Goal: Contribute content: Contribute content

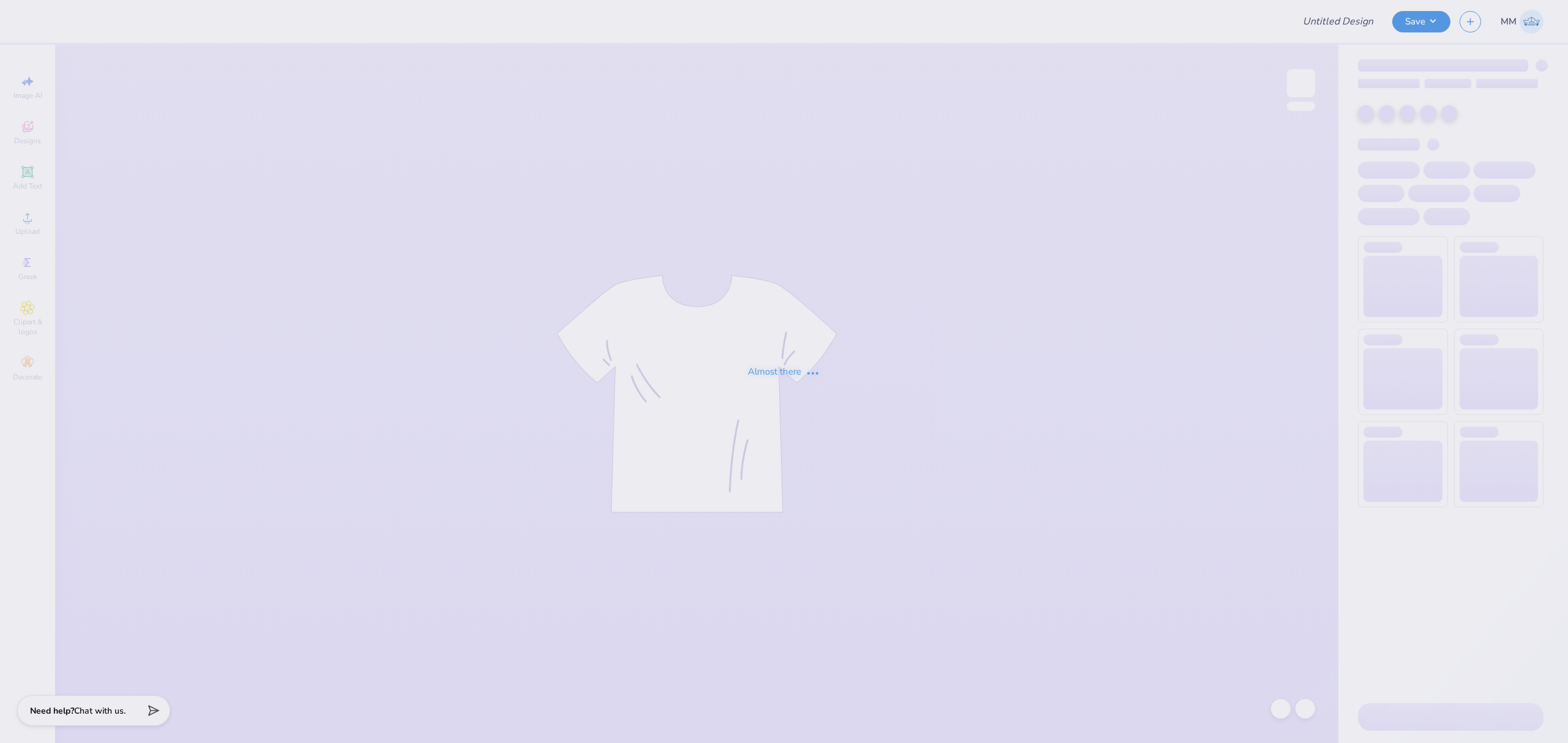
type input "Ski Team General Merch!"
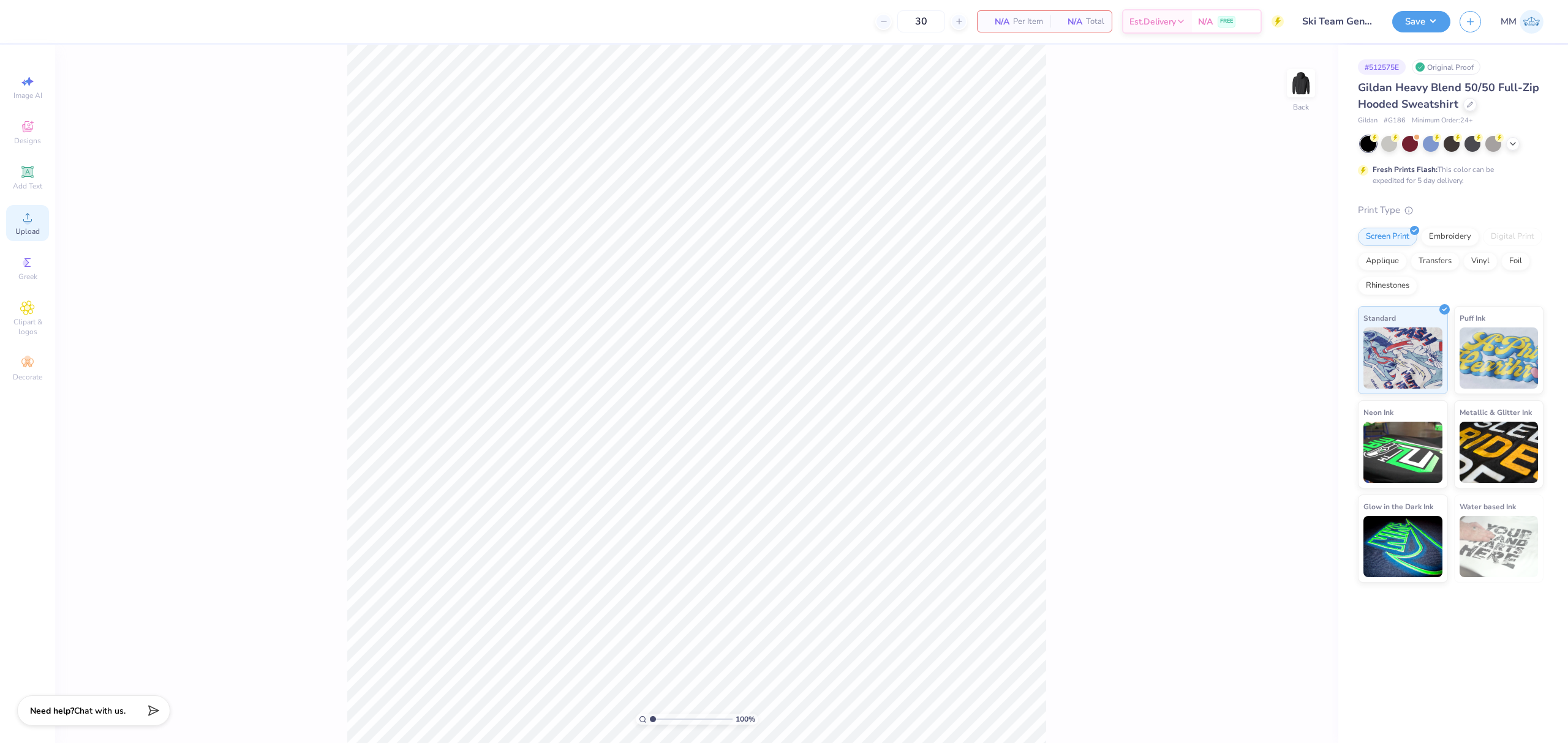
click at [40, 221] on div "Upload" at bounding box center [27, 223] width 43 height 36
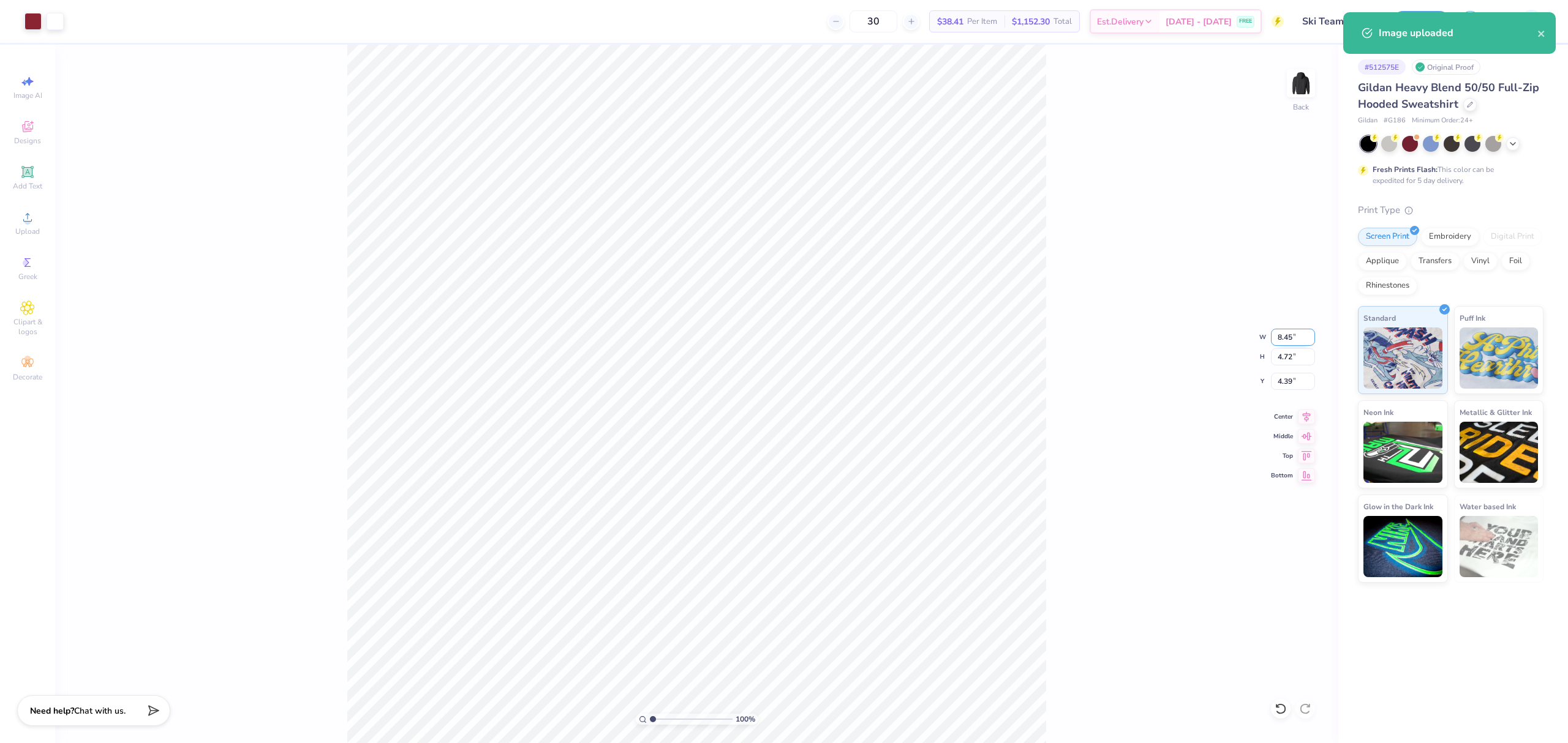
click at [1288, 337] on input "8.45" at bounding box center [1293, 337] width 44 height 17
type input "4.00"
type input "2.23"
type input "5.63"
click at [1284, 333] on input "4.00" at bounding box center [1293, 337] width 44 height 17
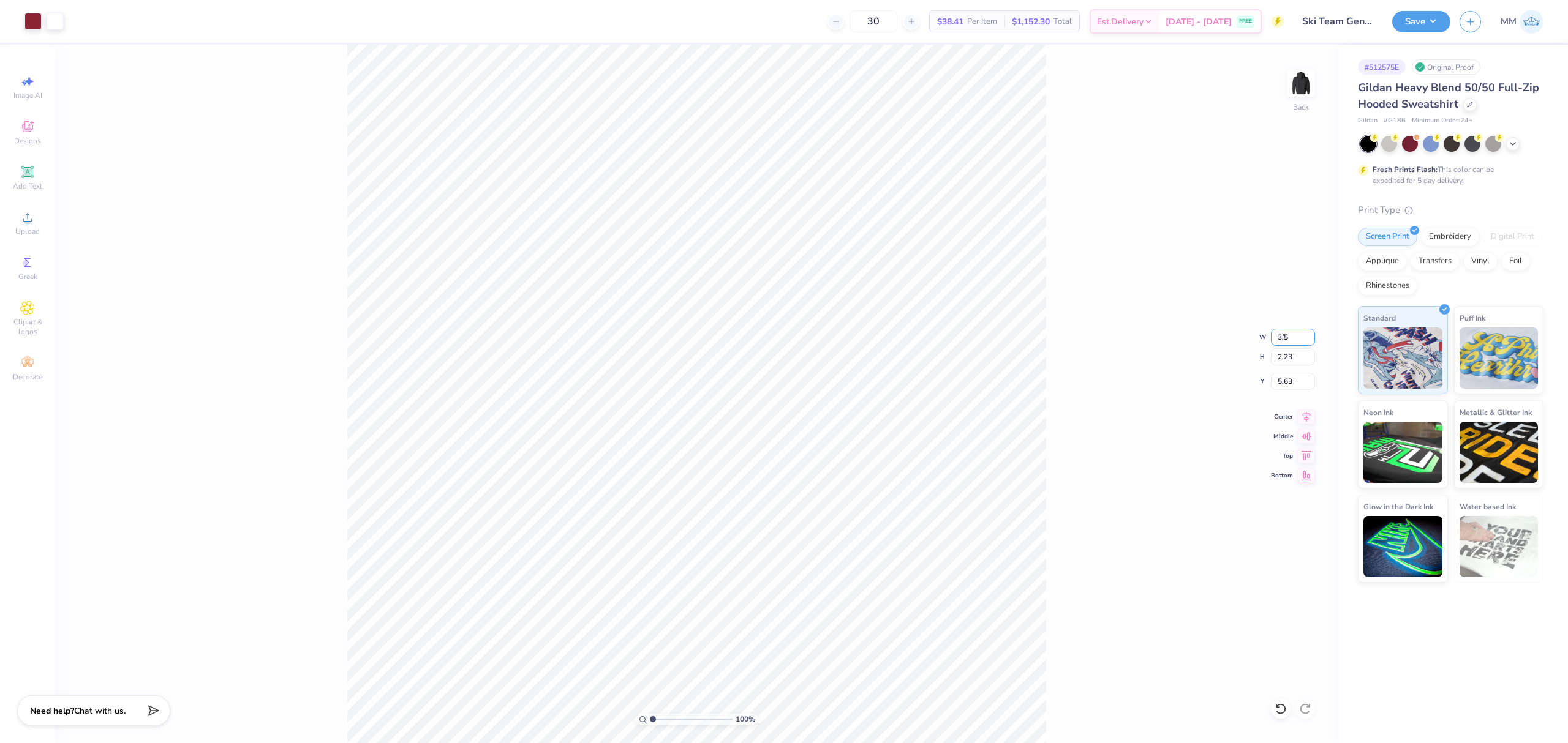
type input "3.50"
type input "1.95"
click at [1302, 419] on icon at bounding box center [1307, 415] width 17 height 15
type input "3.00"
click at [1285, 379] on input "3.00" at bounding box center [1293, 382] width 44 height 17
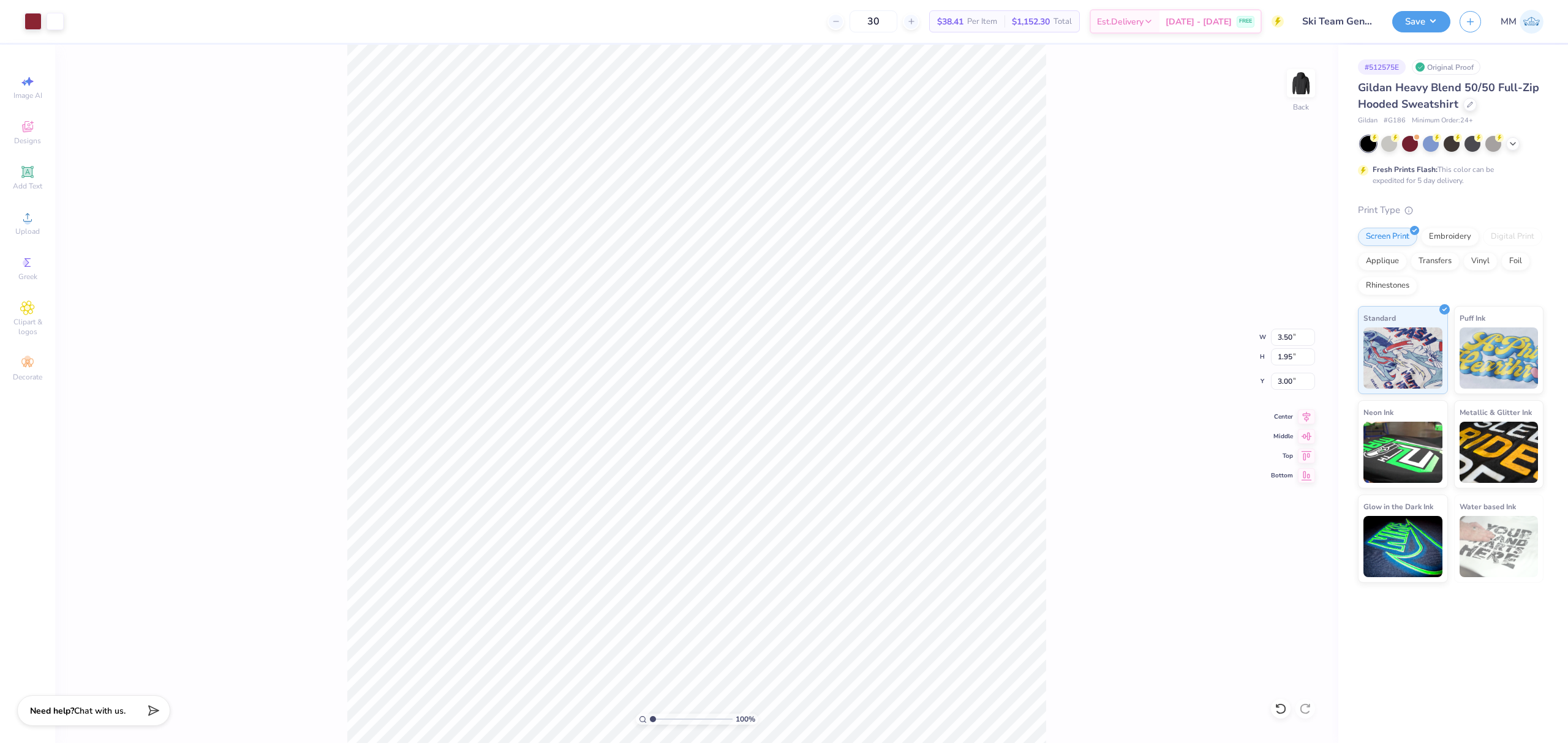
click at [1102, 410] on div "100 % Back W 3.50 3.50 " H 1.95 1.95 " Y 3.00 3.00 " Center Middle Top Bottom" at bounding box center [696, 393] width 1283 height 698
click at [1300, 414] on icon at bounding box center [1307, 415] width 17 height 15
click at [33, 223] on icon at bounding box center [28, 217] width 15 height 15
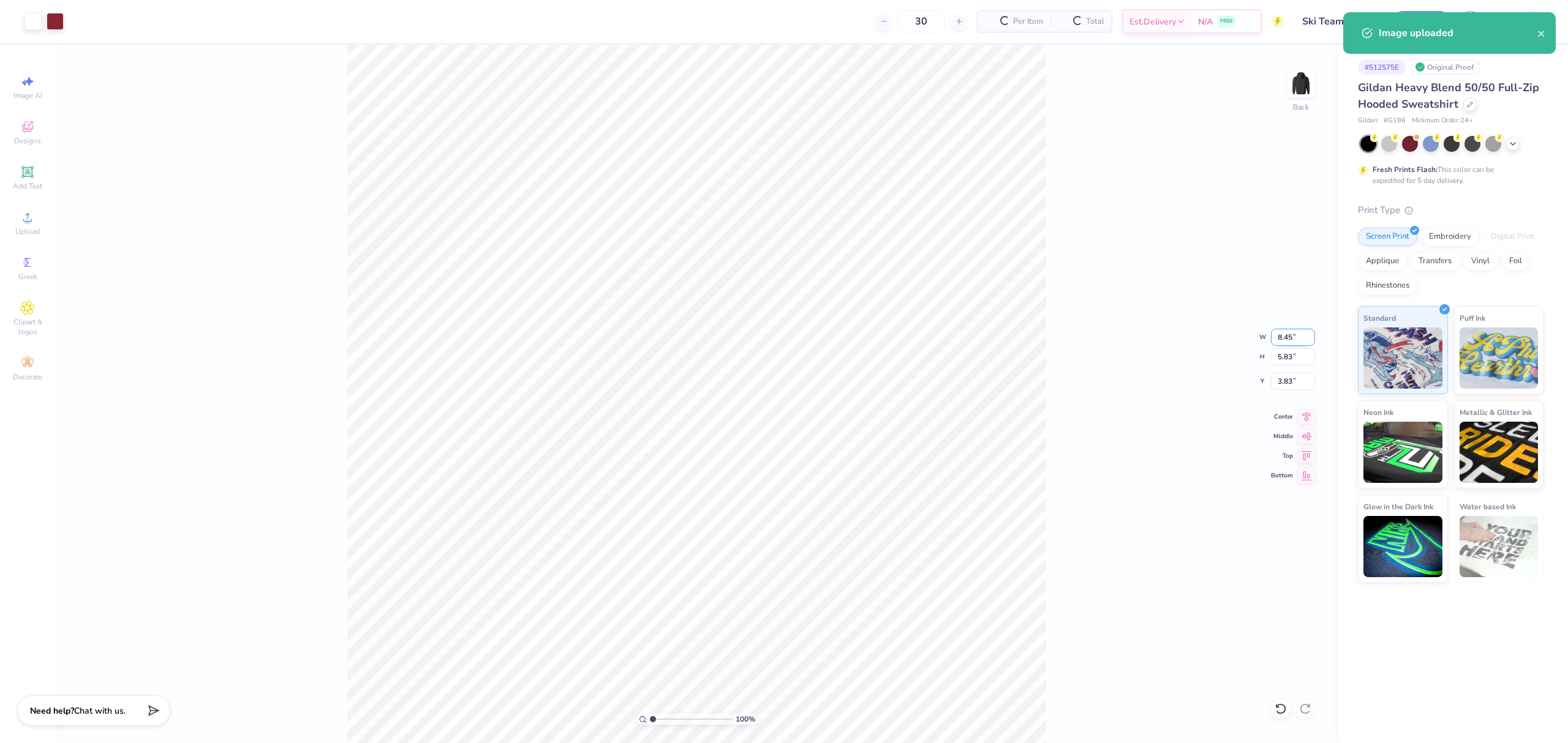
click at [1280, 333] on input "8.45" at bounding box center [1293, 337] width 44 height 17
type input "3.50"
type input "2.42"
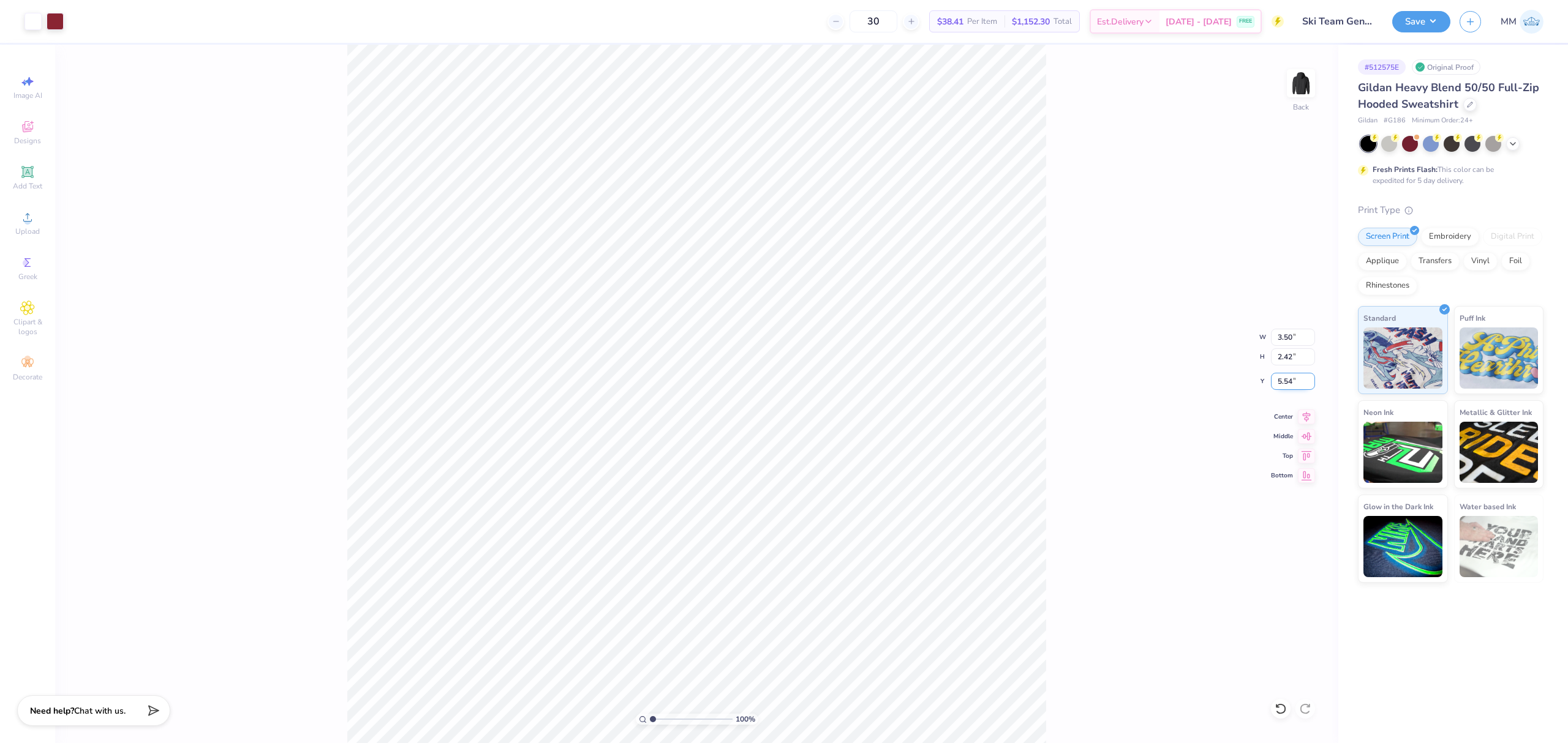
click at [1296, 380] on input "5.54" at bounding box center [1293, 382] width 44 height 17
type input "3.00"
click at [1309, 419] on icon at bounding box center [1307, 415] width 8 height 11
click at [1174, 431] on div "100 % Back W 3.50 3.50 " H 2.42 2.42 " Y 3.00 3.00 " Center Middle Top Bottom" at bounding box center [696, 393] width 1283 height 698
click at [1047, 263] on div "100 % Back W 3.50 3.50 " H 2.42 2.42 " Y 3.00 3.00 " Center Middle Top Bottom" at bounding box center [696, 393] width 1283 height 698
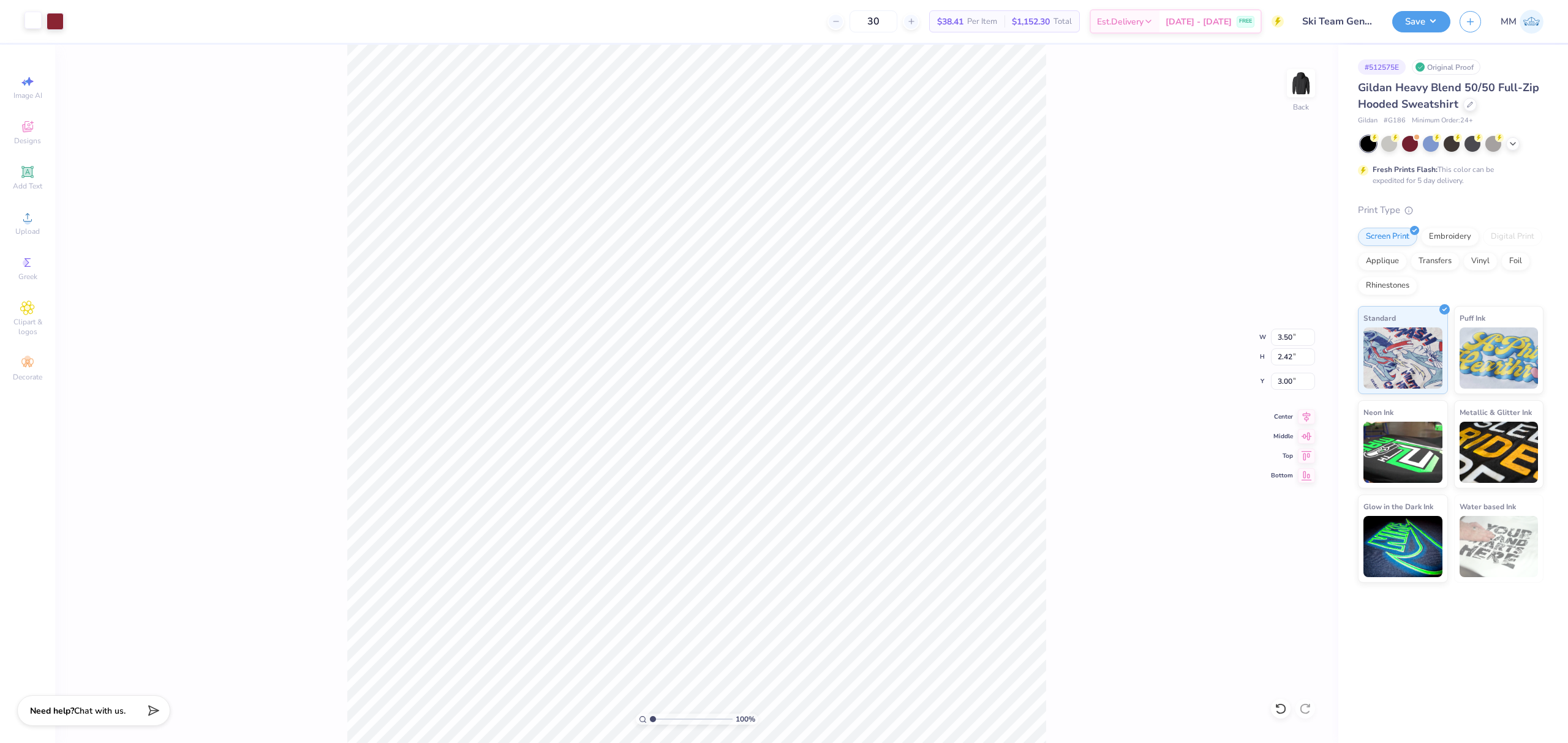
click at [37, 24] on div at bounding box center [33, 20] width 17 height 17
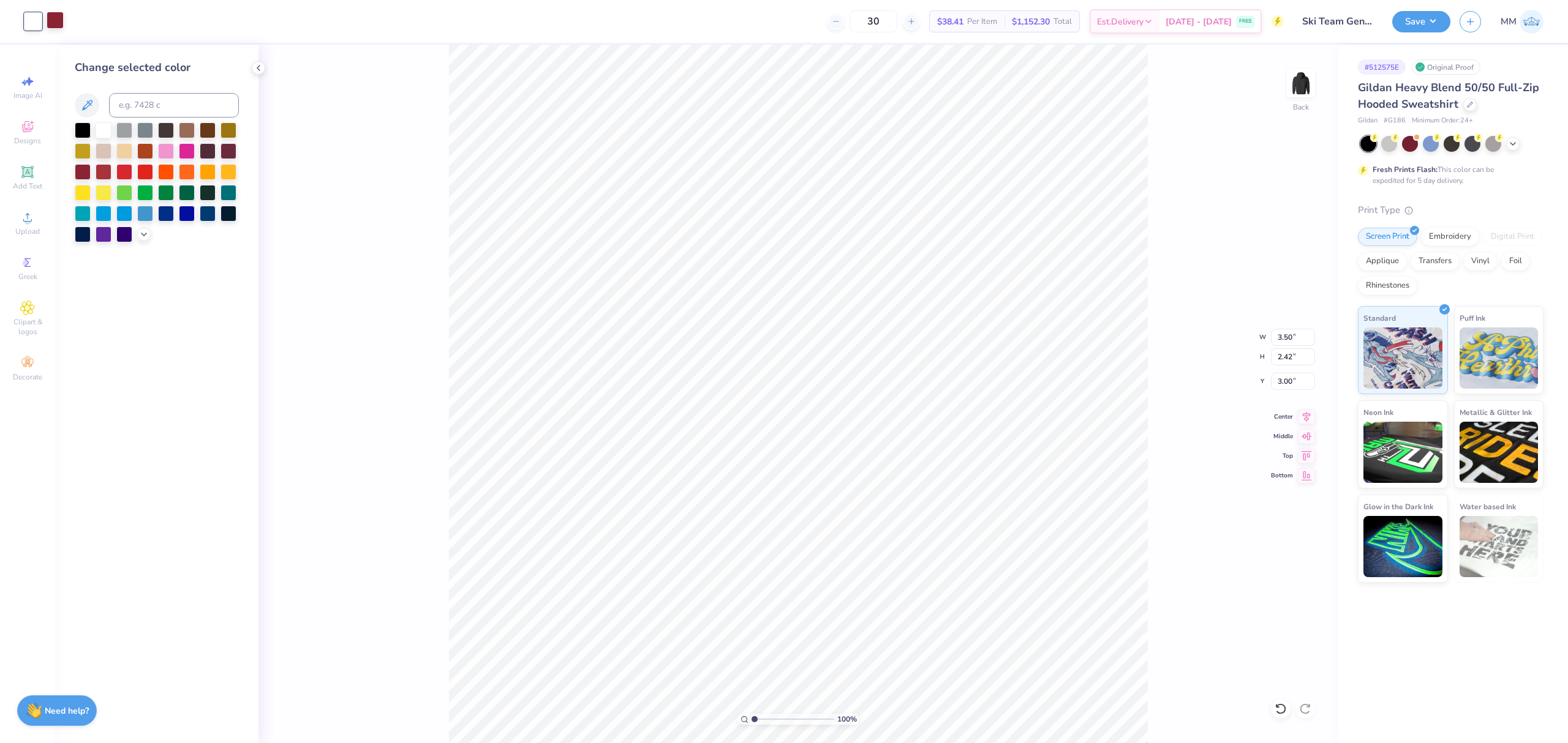
click at [50, 19] on div at bounding box center [55, 20] width 17 height 17
click at [103, 123] on div at bounding box center [103, 129] width 16 height 16
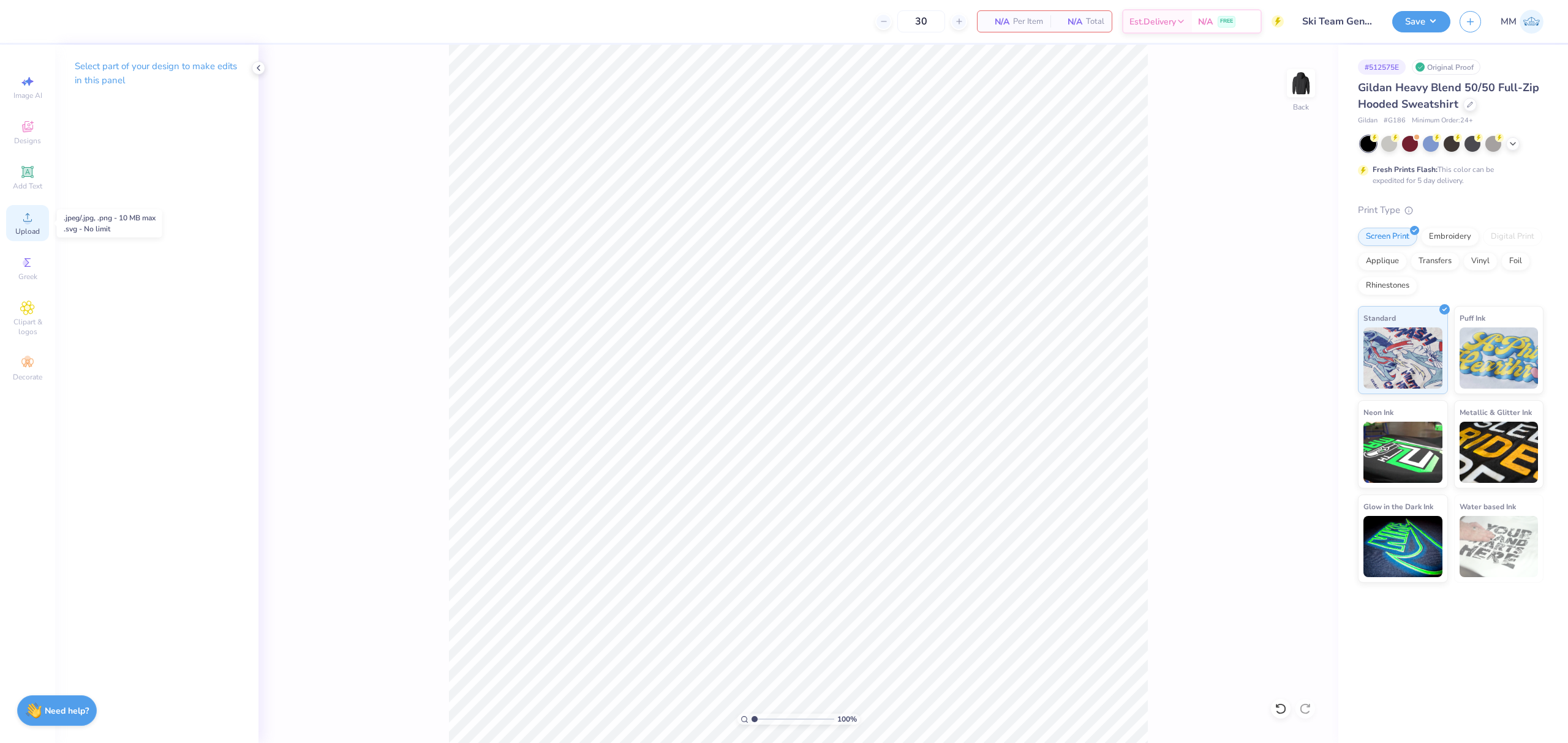
click at [39, 228] on span "Upload" at bounding box center [28, 231] width 25 height 10
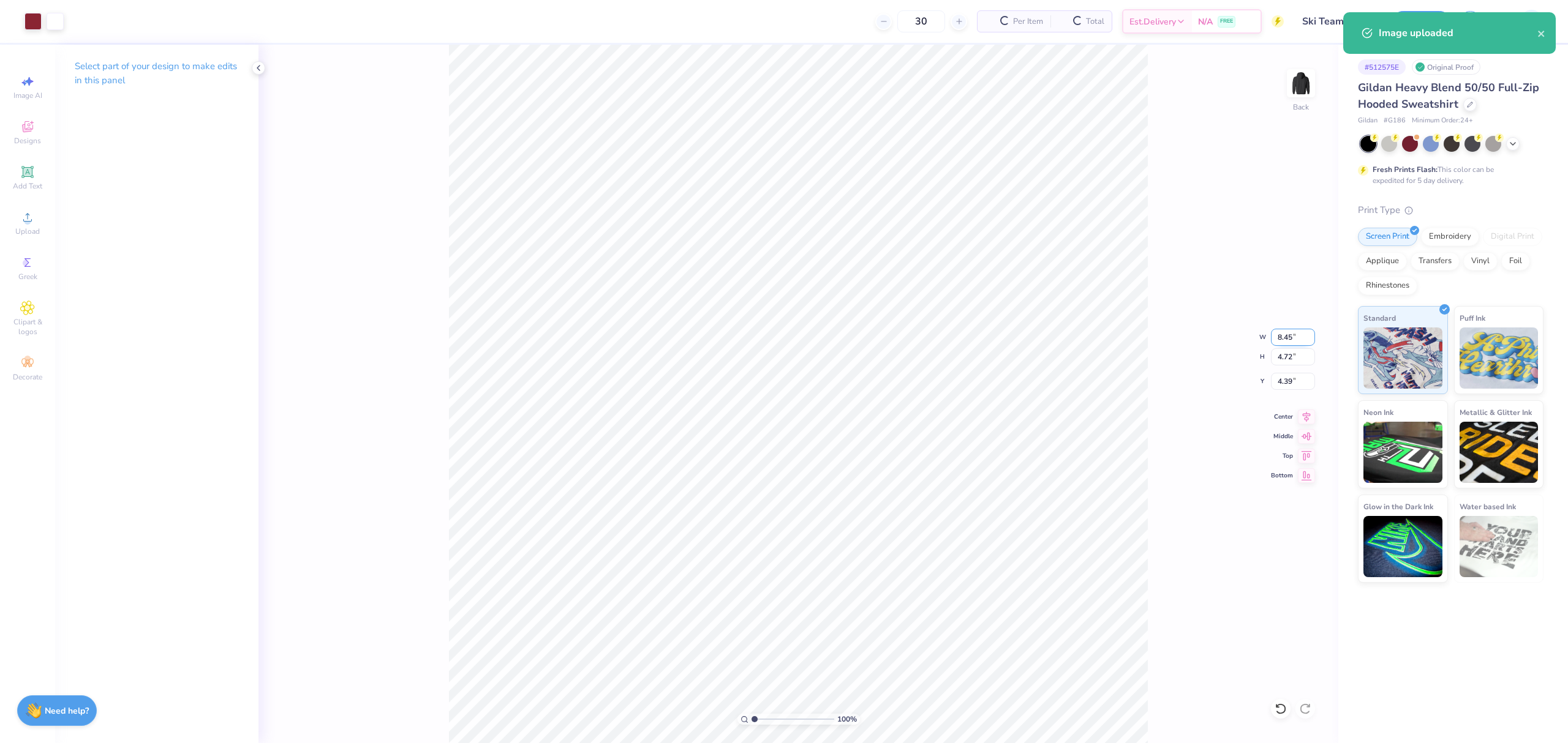
click at [1293, 339] on input "8.45" at bounding box center [1293, 337] width 44 height 17
type input "4.00"
type input "2.23"
type input "5.63"
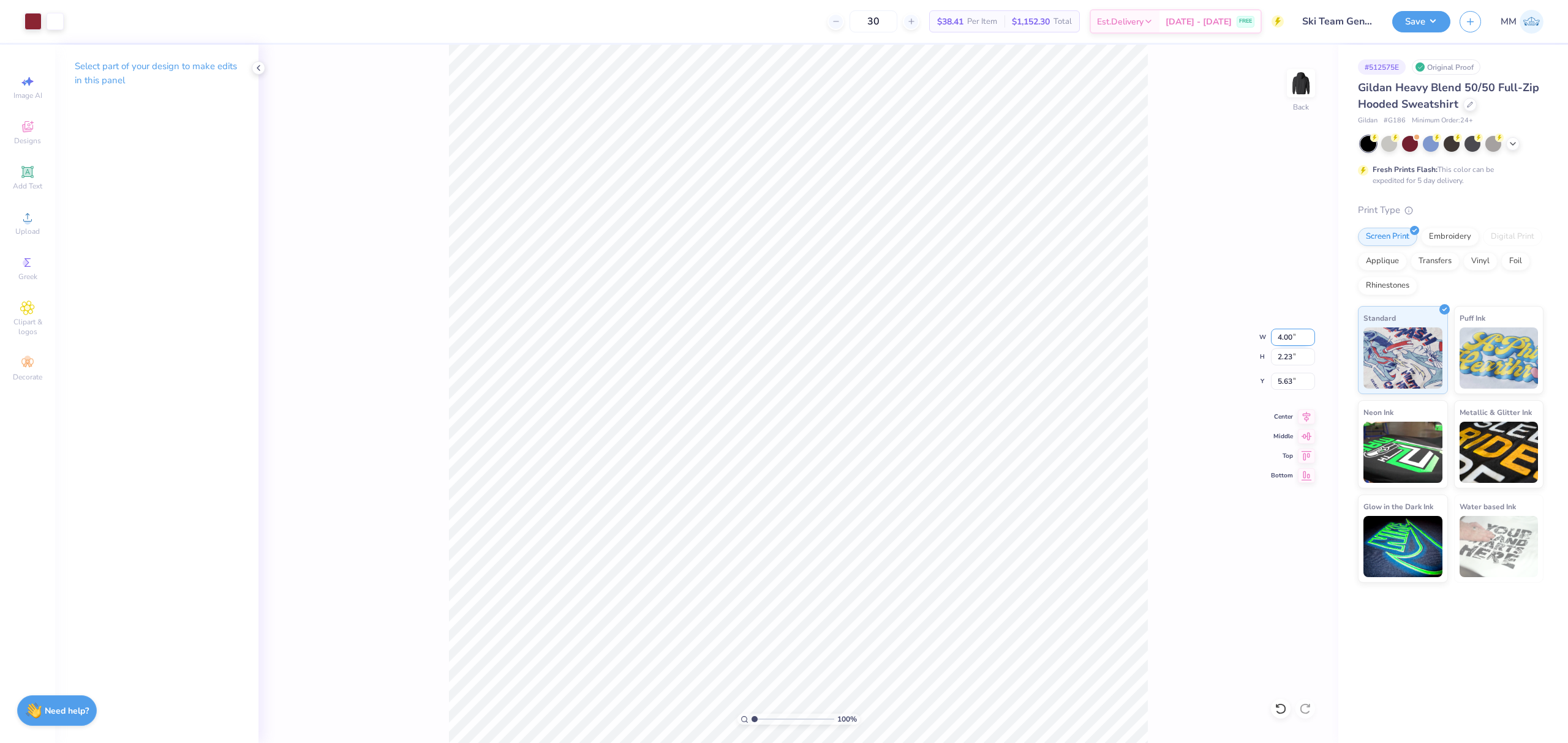
click at [1285, 341] on input "4.00" at bounding box center [1293, 337] width 44 height 17
type input "5.00"
type input "2.79"
type input "5.35"
click at [1299, 414] on icon at bounding box center [1307, 415] width 17 height 15
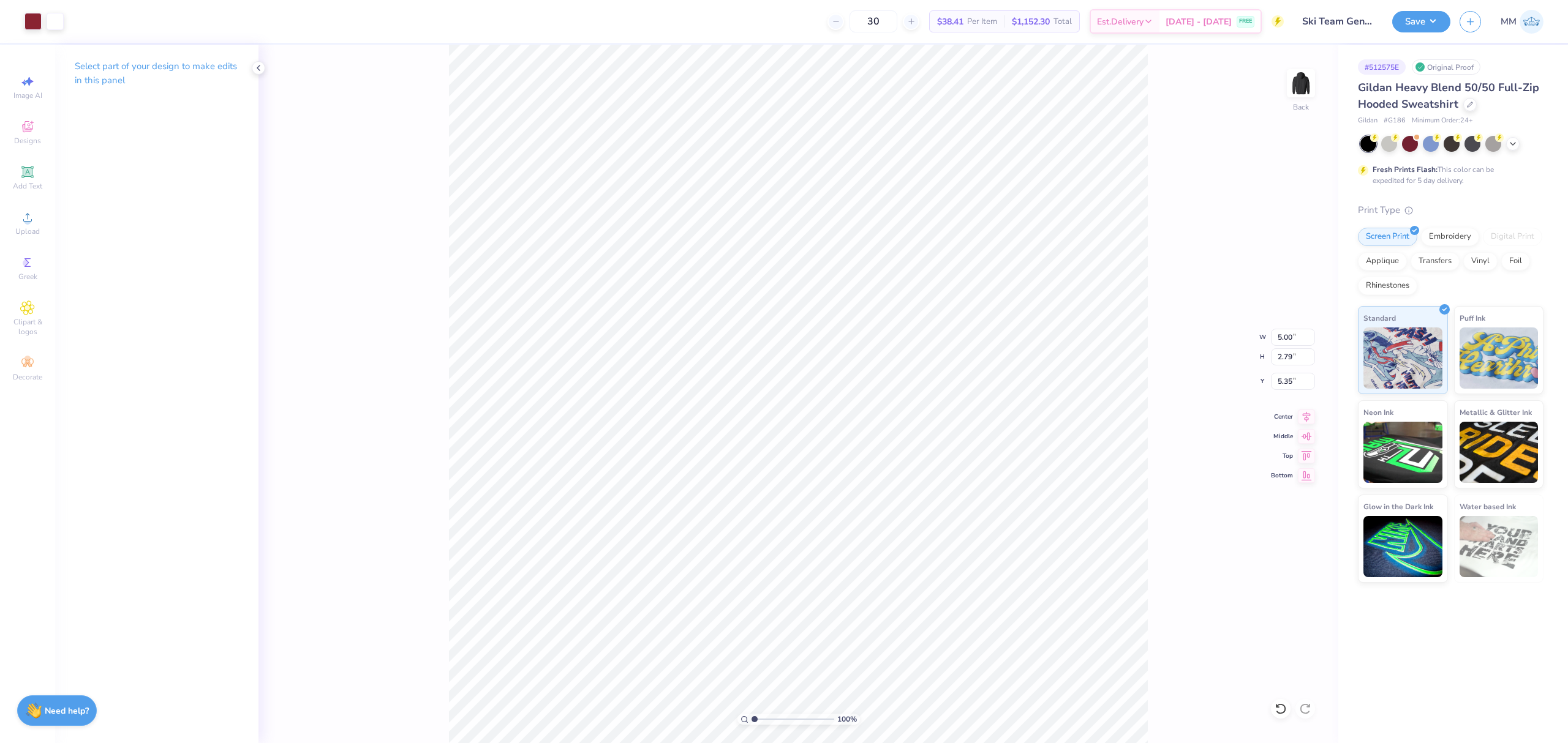
click at [1150, 419] on div "100 % Back W 5.00 5.00 " H 2.79 2.79 " Y 5.35 5.35 " Center Middle Top Bottom" at bounding box center [799, 393] width 1080 height 698
click at [1282, 385] on input "3.32" at bounding box center [1293, 382] width 44 height 17
type input "3.00"
click at [1299, 414] on icon at bounding box center [1307, 415] width 17 height 15
click at [1416, 20] on button "Save" at bounding box center [1421, 20] width 58 height 22
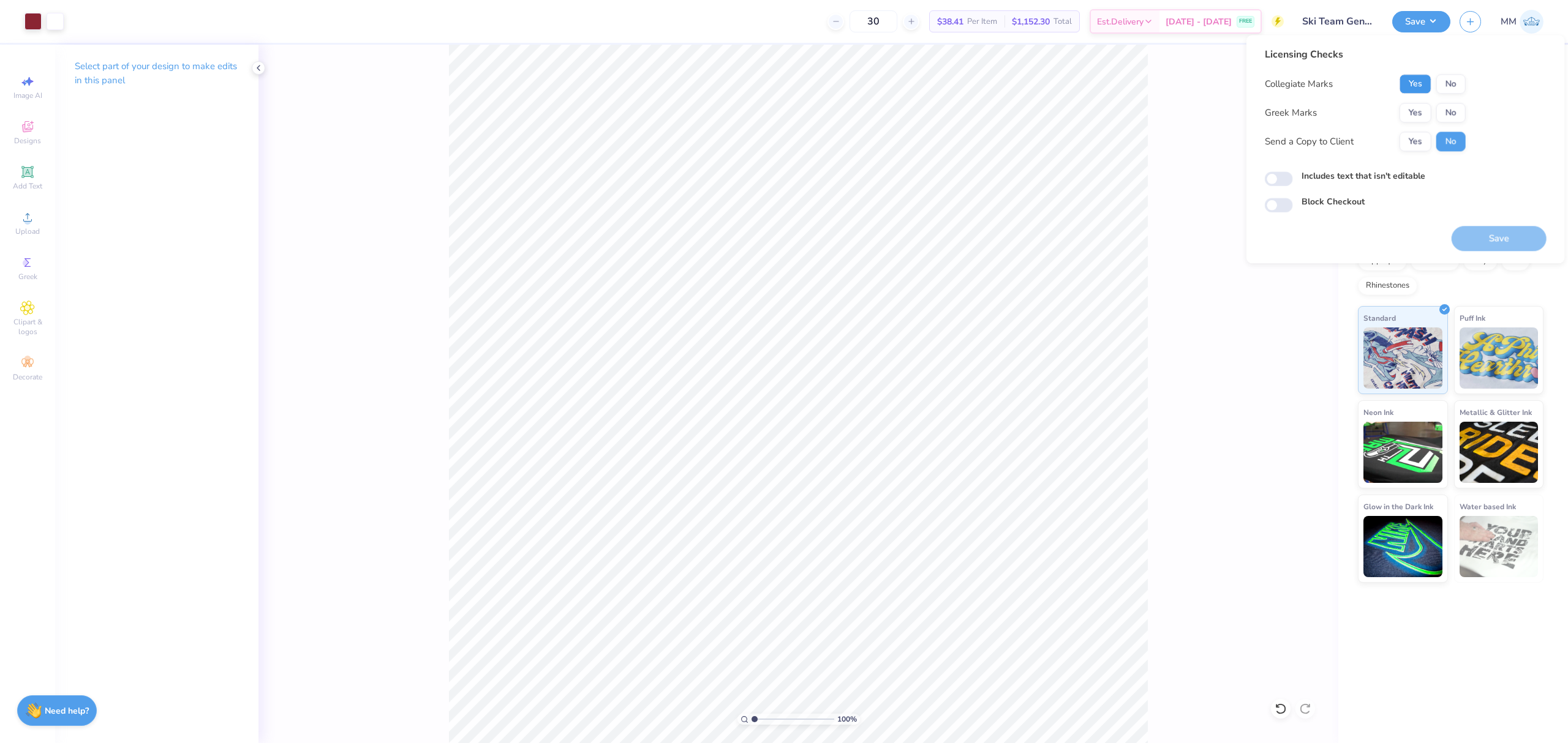
drag, startPoint x: 1423, startPoint y: 84, endPoint x: 1425, endPoint y: 94, distance: 10.2
click at [1422, 84] on button "Yes" at bounding box center [1415, 84] width 32 height 20
click at [1442, 115] on button "No" at bounding box center [1452, 113] width 30 height 20
click at [1416, 176] on label "Includes text that isn't editable" at bounding box center [1364, 176] width 124 height 13
click at [1293, 176] on input "Includes text that isn't editable" at bounding box center [1280, 179] width 28 height 15
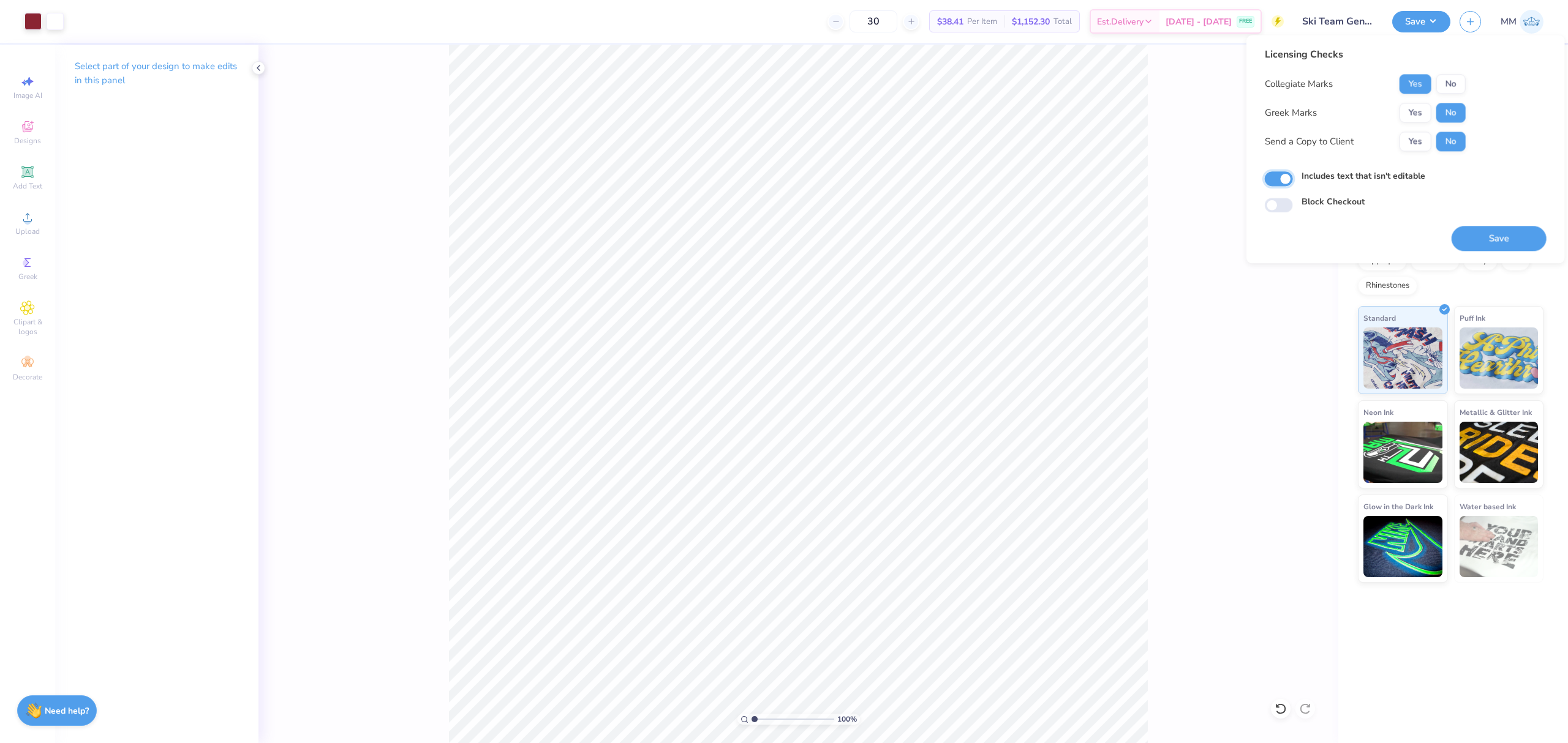
checkbox input "true"
click at [1484, 228] on button "Save" at bounding box center [1499, 238] width 95 height 25
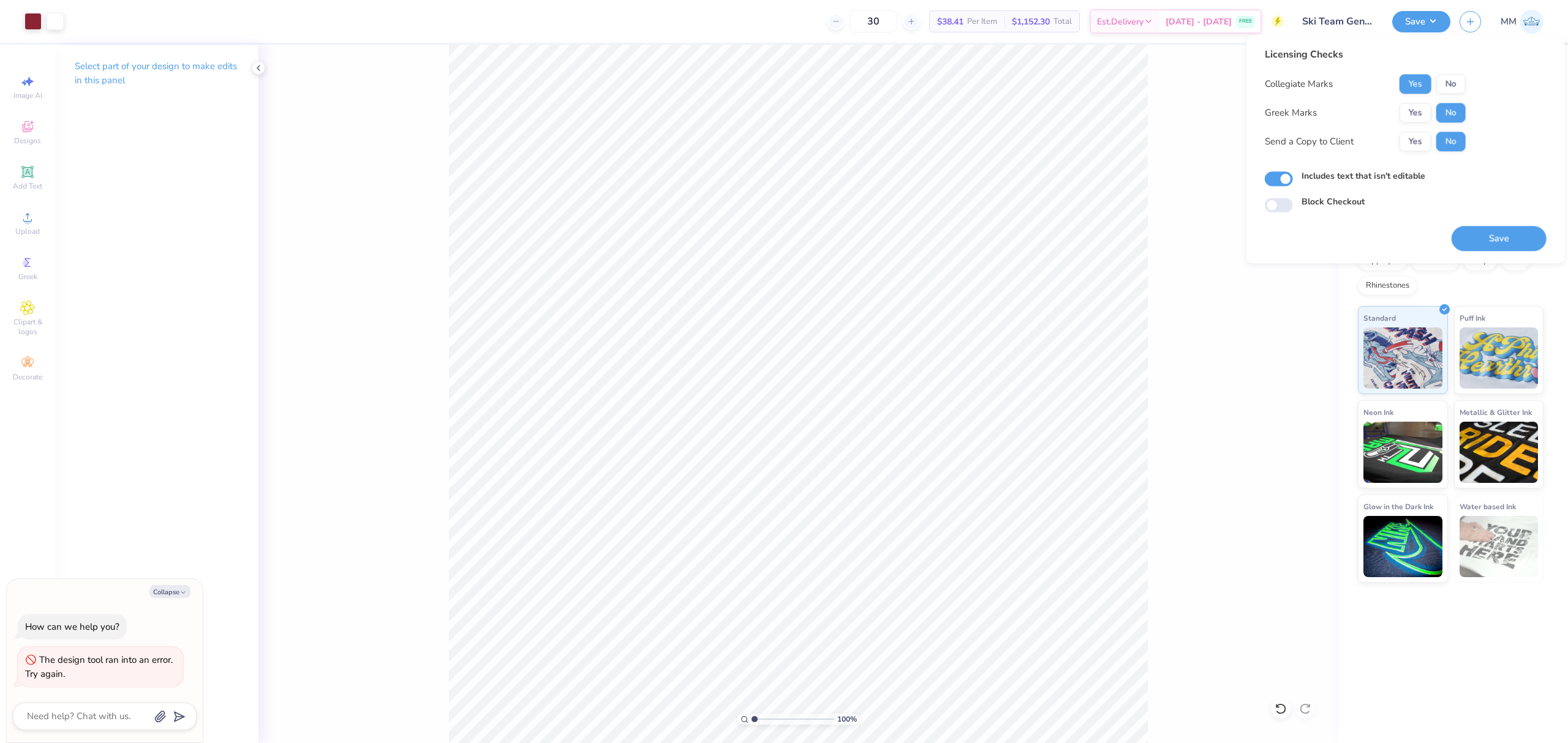
type textarea "x"
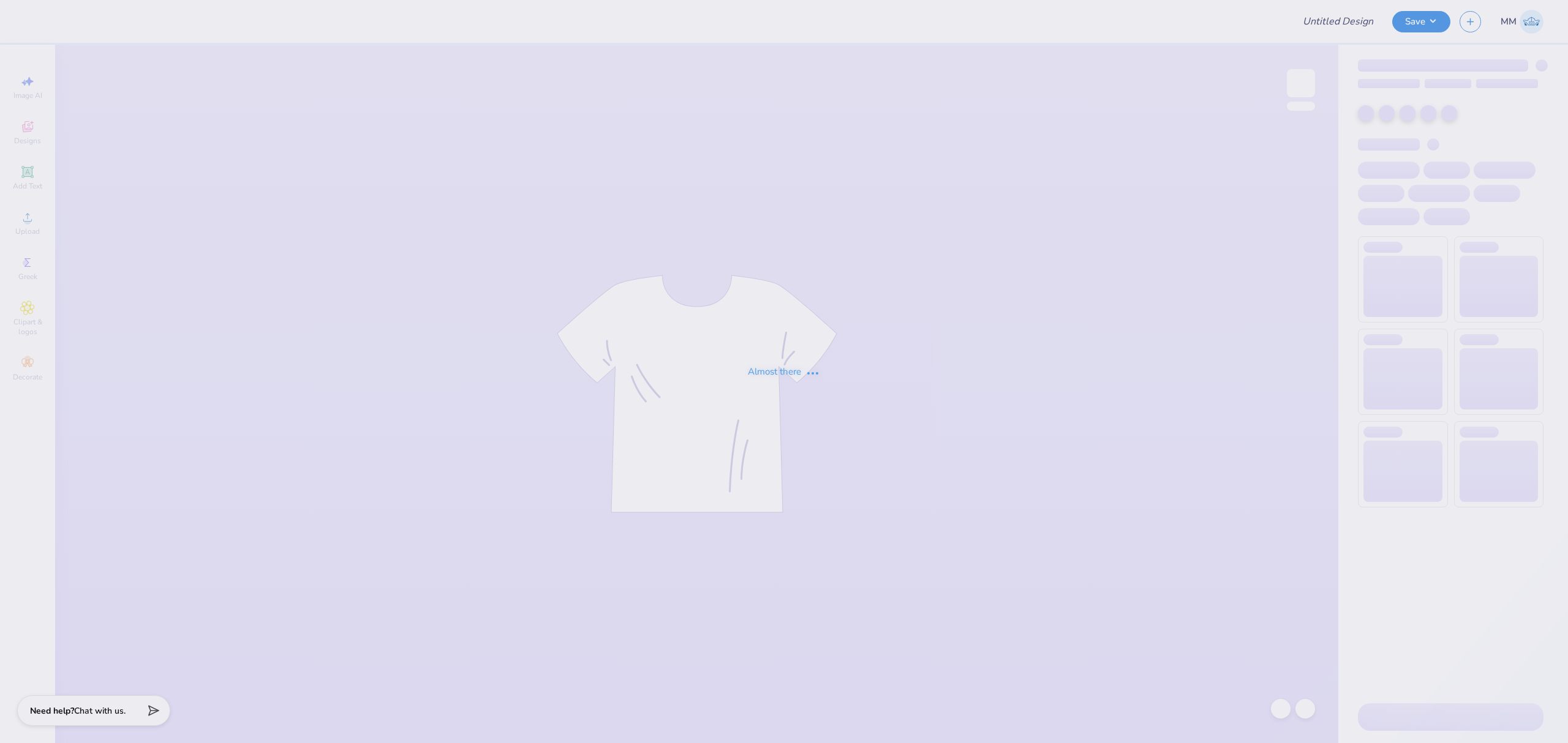
type input "Ski Team General Merch!"
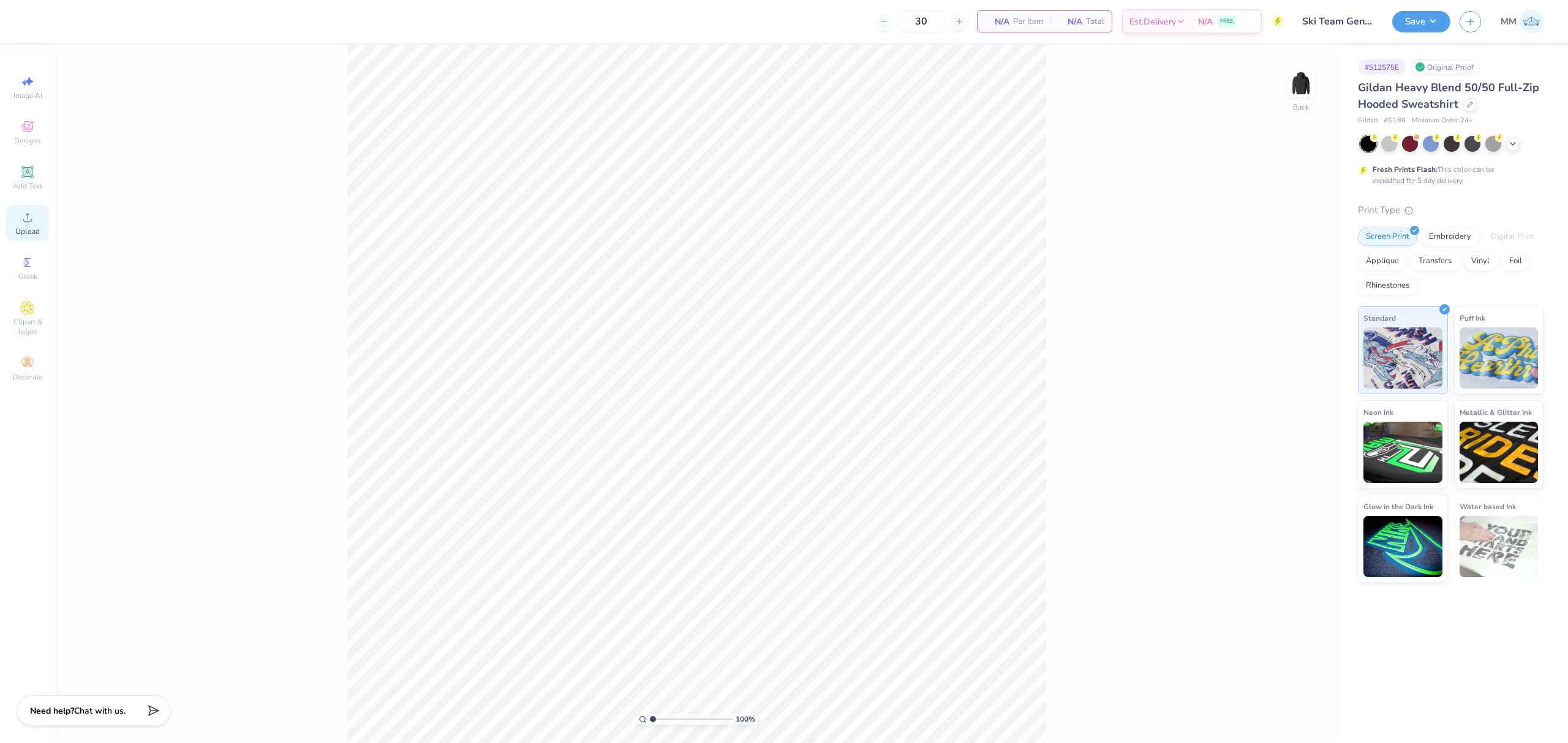
click at [35, 221] on div "Upload" at bounding box center [27, 223] width 43 height 36
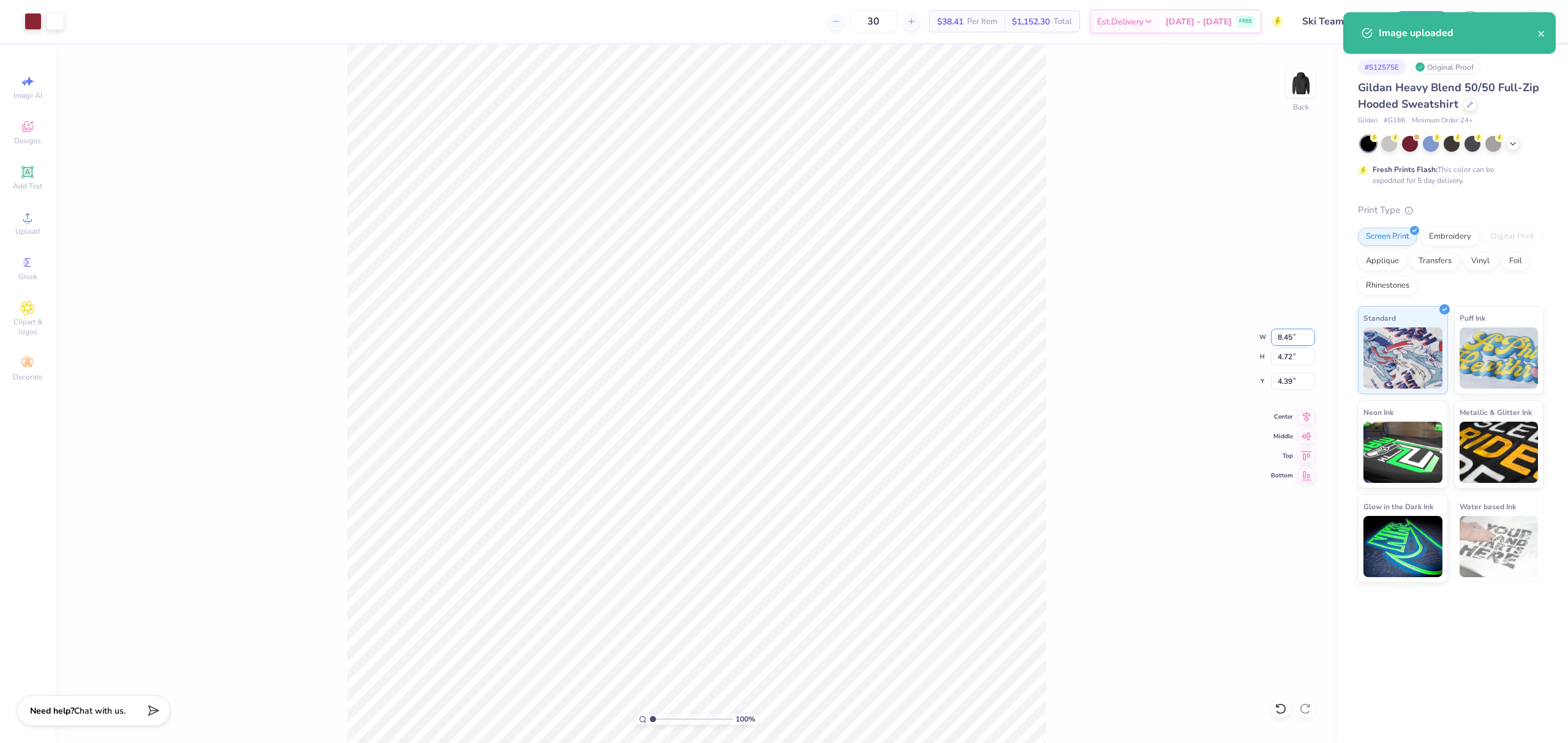
click at [1285, 337] on input "8.45" at bounding box center [1293, 337] width 44 height 17
type input "5.00"
type input "2.79"
click at [1294, 379] on input "5.35" at bounding box center [1293, 382] width 44 height 17
type input "3.00"
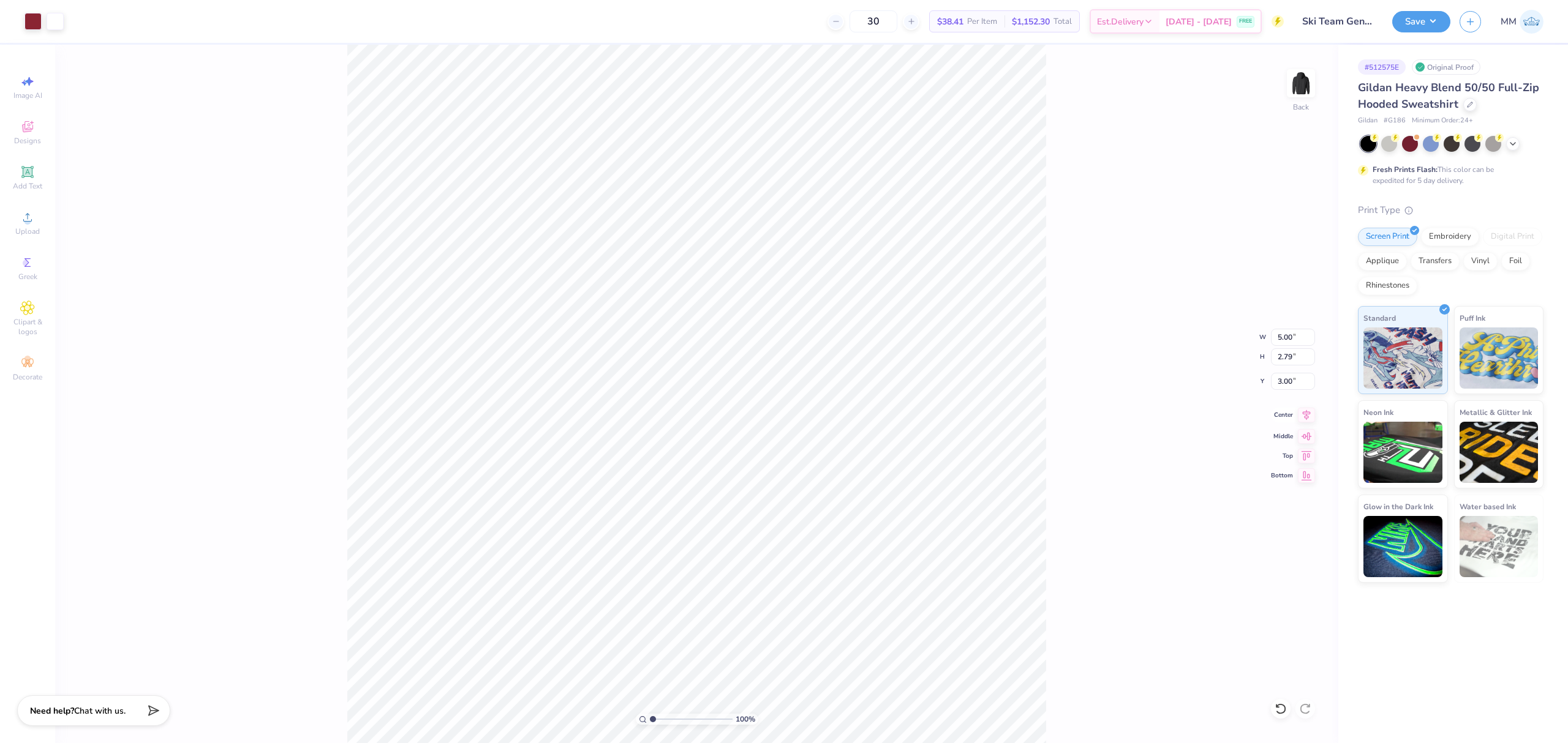
click at [1304, 419] on icon at bounding box center [1307, 415] width 17 height 15
click at [1406, 21] on button "Save" at bounding box center [1421, 20] width 58 height 22
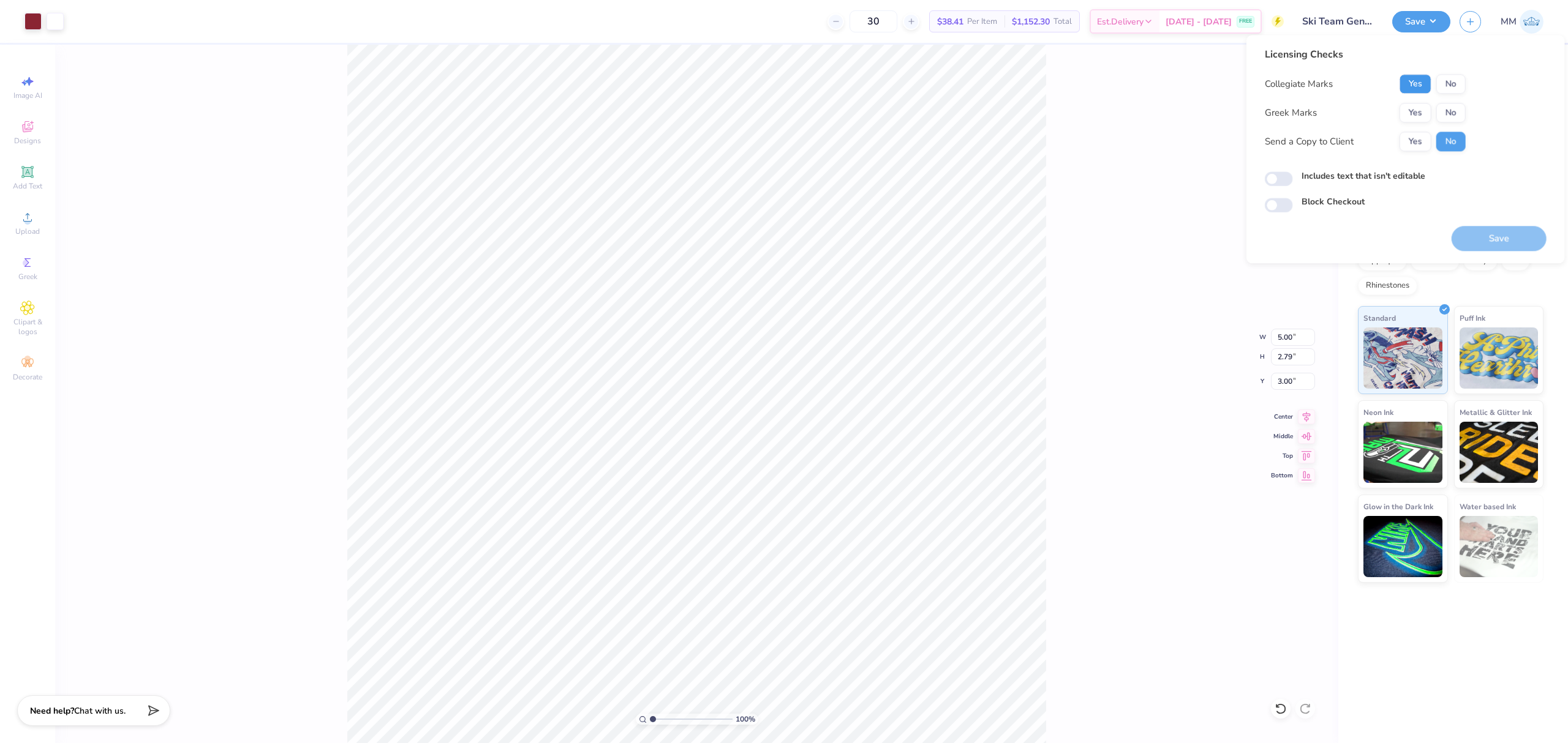
click at [1414, 82] on button "Yes" at bounding box center [1415, 84] width 32 height 20
click at [1451, 110] on button "No" at bounding box center [1452, 113] width 30 height 20
click at [1414, 175] on label "Includes text that isn't editable" at bounding box center [1364, 176] width 124 height 13
click at [1293, 175] on input "Includes text that isn't editable" at bounding box center [1280, 179] width 28 height 15
checkbox input "true"
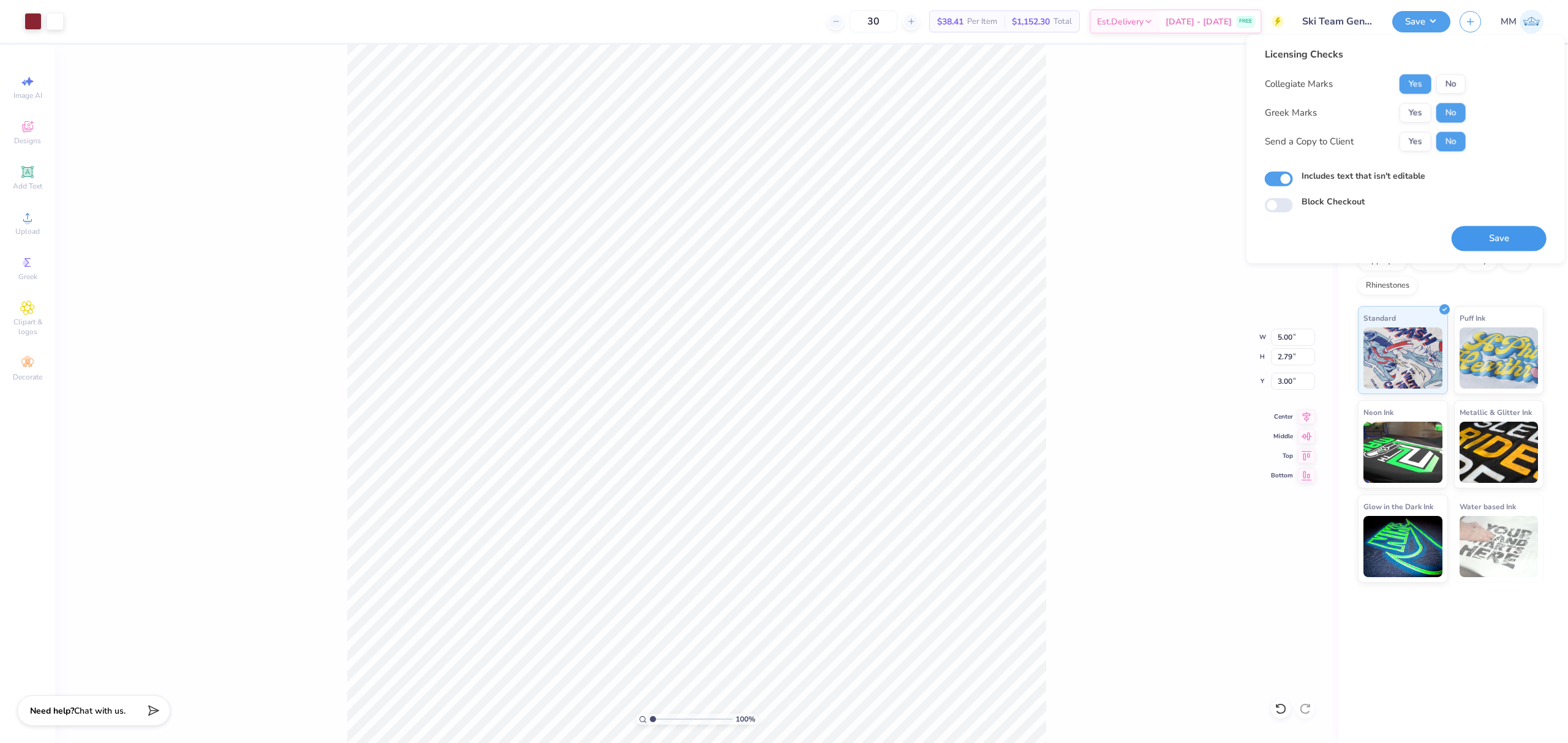
click at [1459, 233] on button "Save" at bounding box center [1499, 238] width 95 height 25
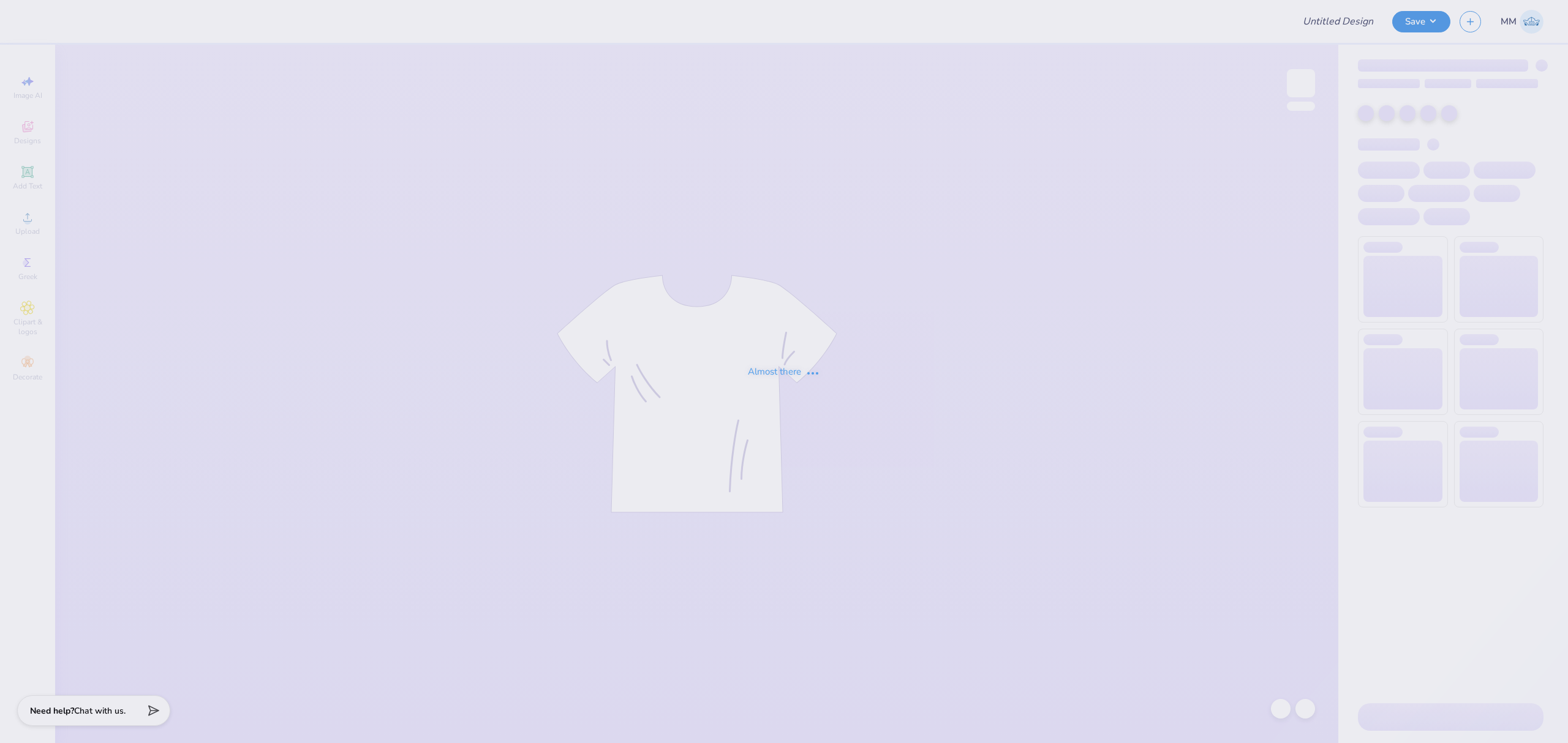
type input "Ski Team General Merch!"
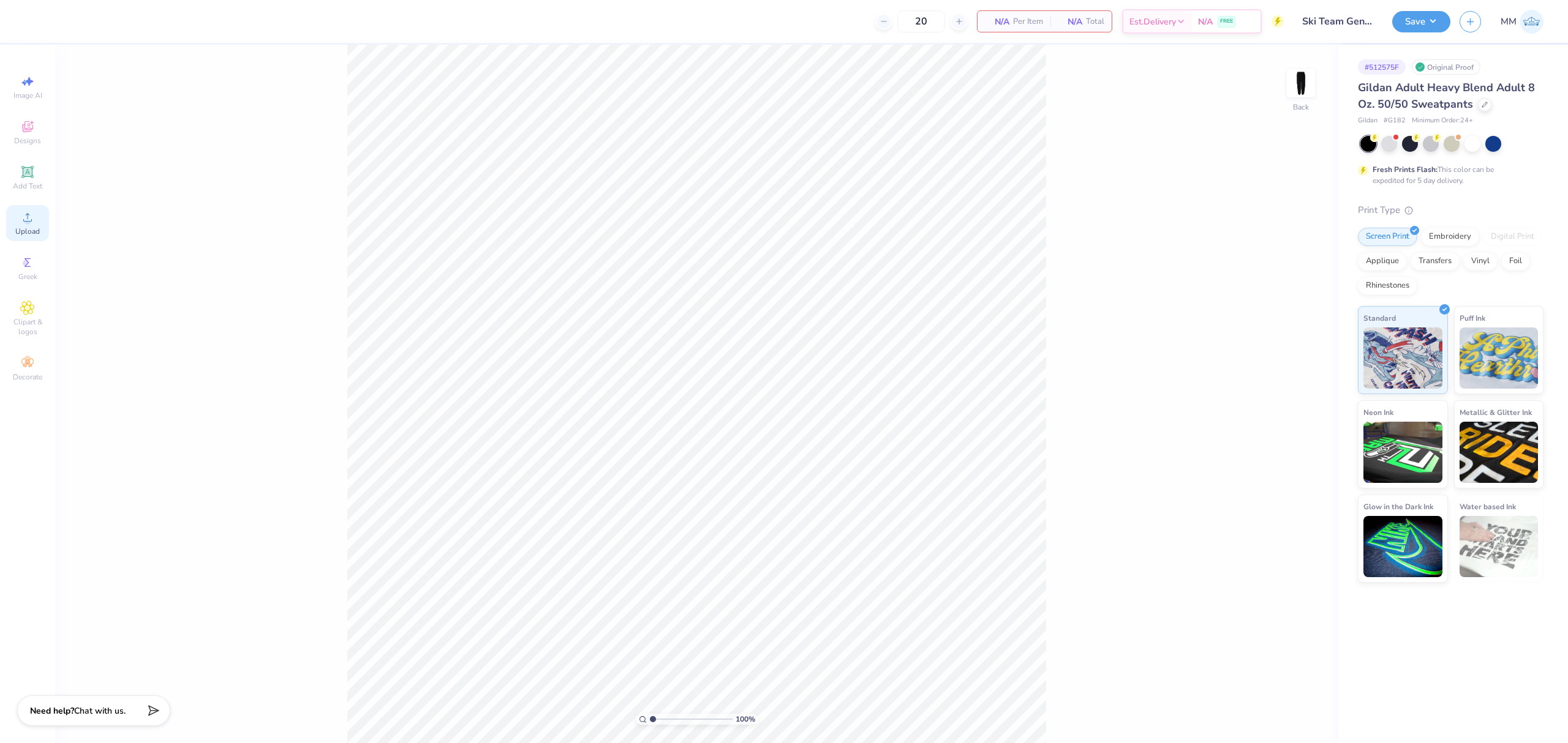
click at [30, 223] on icon at bounding box center [28, 217] width 15 height 15
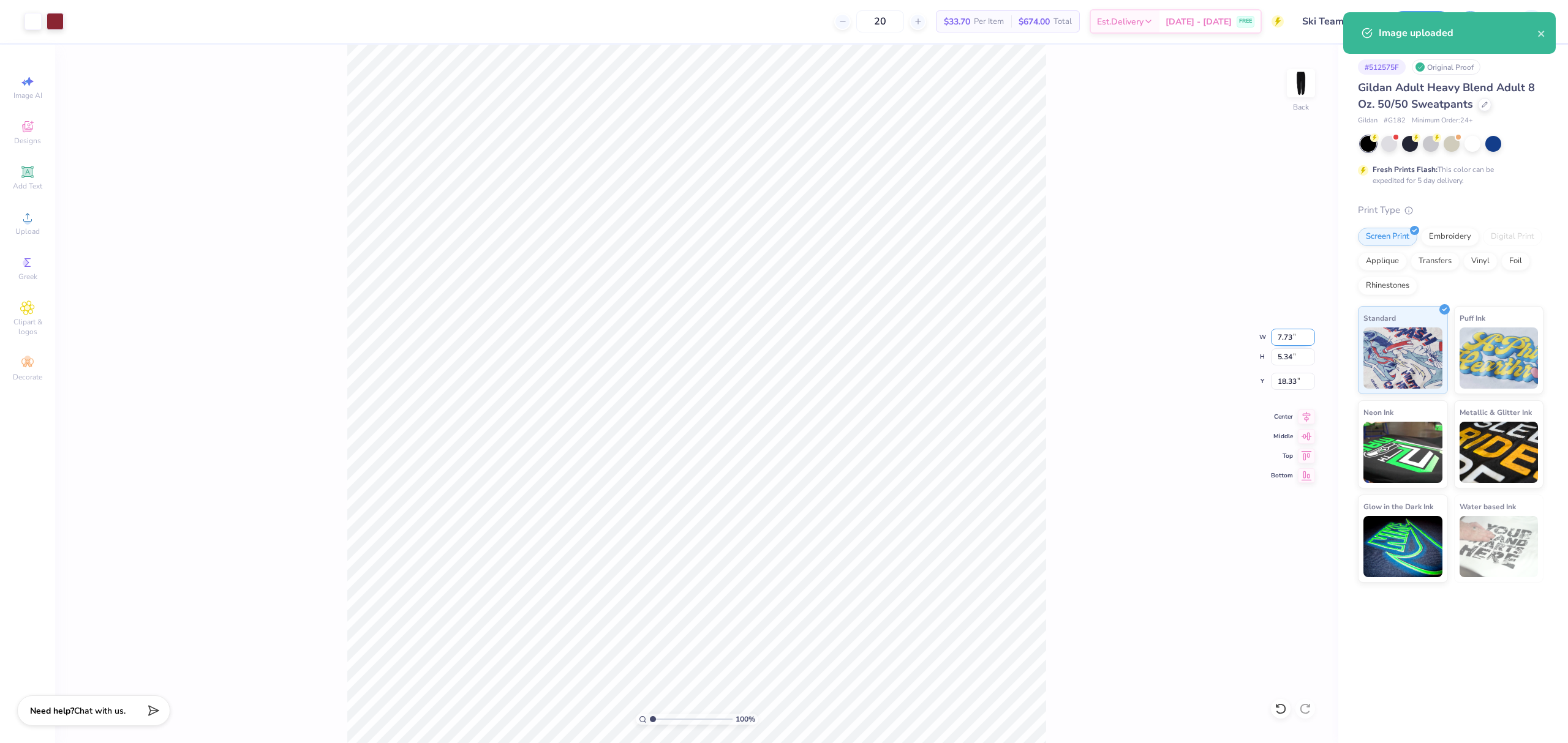
click at [1291, 338] on input "7.73" at bounding box center [1293, 337] width 44 height 17
type input "5.00"
type input "3.45"
click at [1290, 380] on input "4.29" at bounding box center [1293, 382] width 44 height 17
type input "4.00"
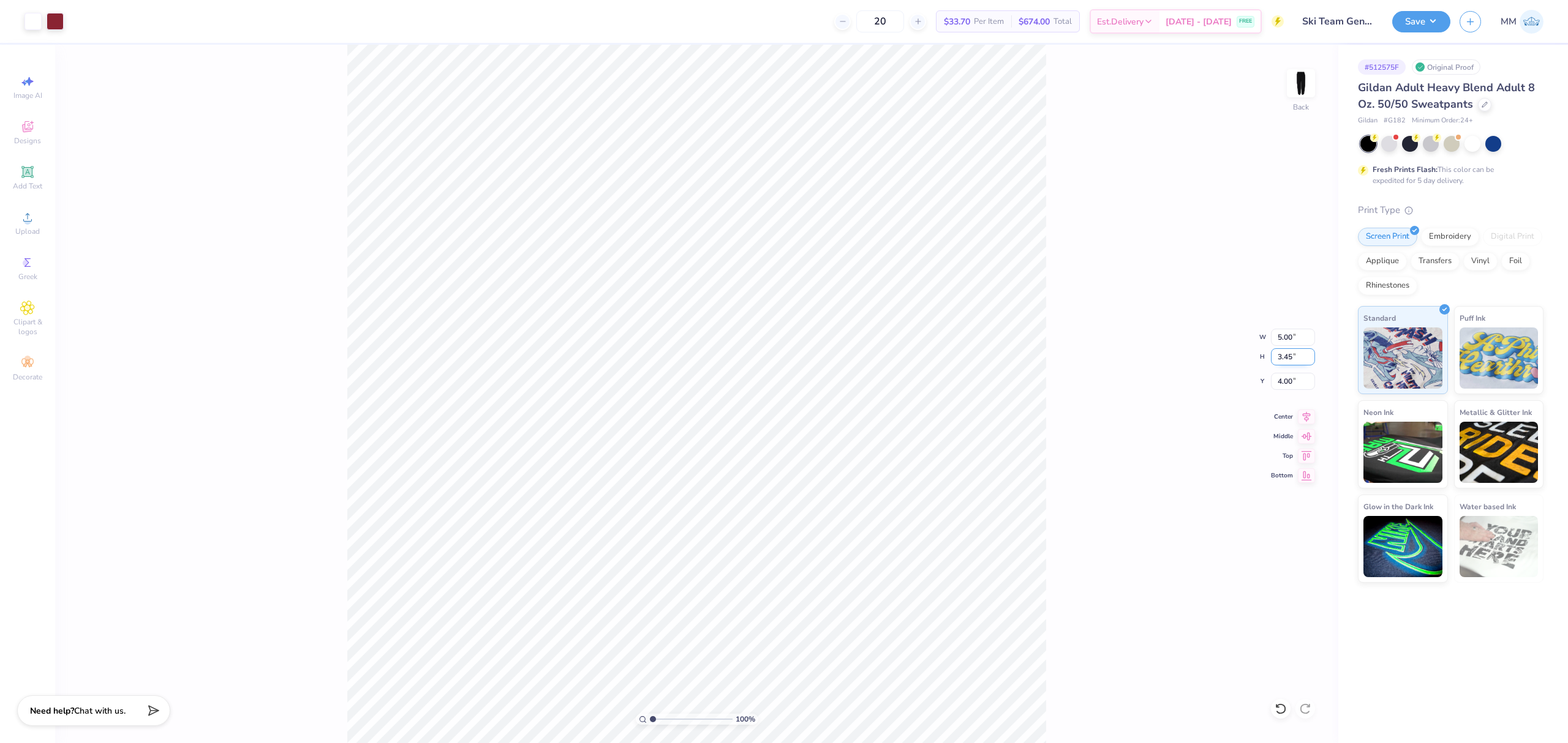
click at [1278, 361] on input "3.45" at bounding box center [1293, 357] width 44 height 17
click at [1293, 387] on input "4.00" at bounding box center [1293, 382] width 44 height 17
type input "3.00"
click at [1427, 23] on button "Save" at bounding box center [1421, 20] width 58 height 22
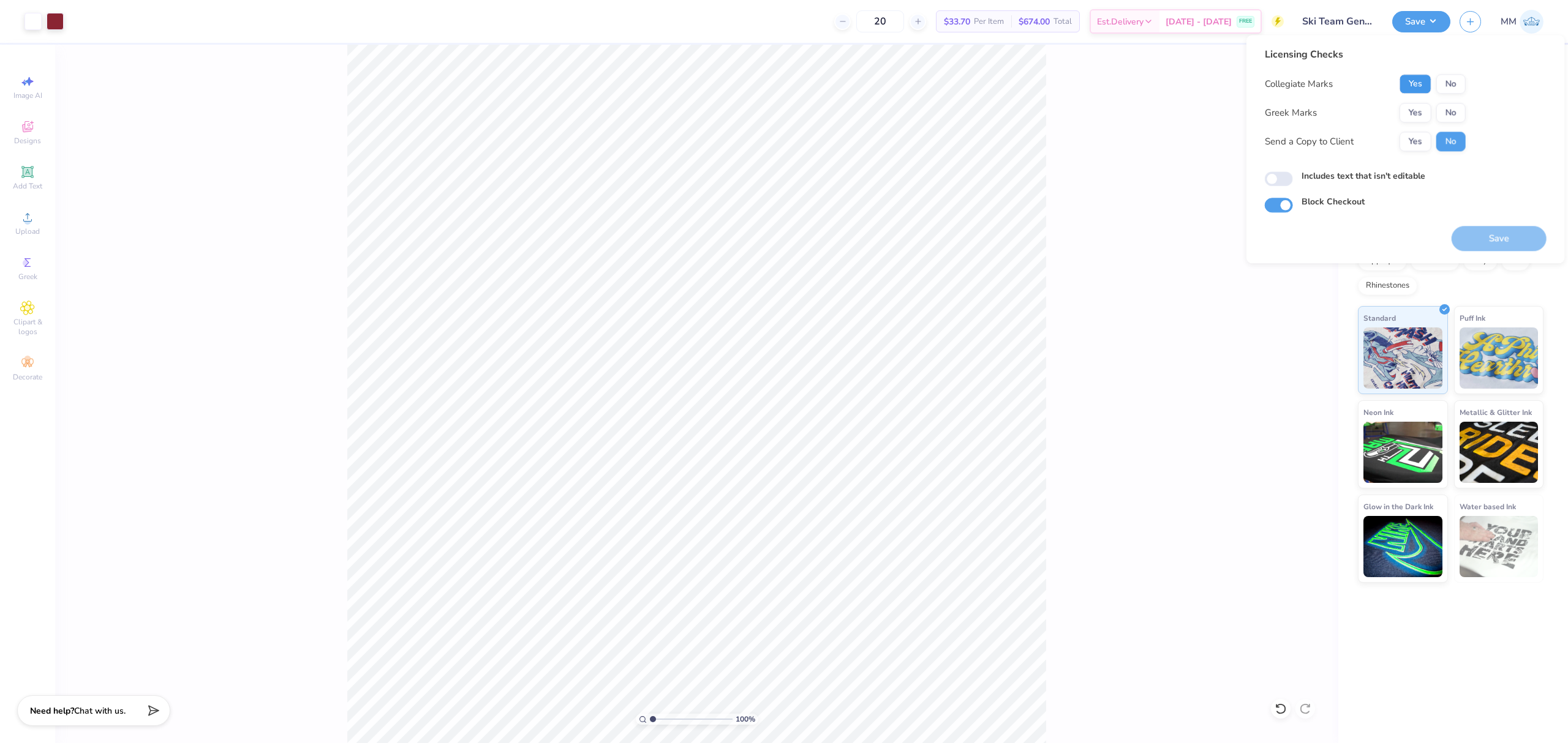
click at [1422, 84] on button "Yes" at bounding box center [1415, 84] width 32 height 20
click at [1452, 116] on button "No" at bounding box center [1452, 113] width 30 height 20
click at [1401, 174] on label "Includes text that isn't editable" at bounding box center [1364, 176] width 124 height 13
click at [1293, 174] on input "Includes text that isn't editable" at bounding box center [1280, 179] width 28 height 15
checkbox input "true"
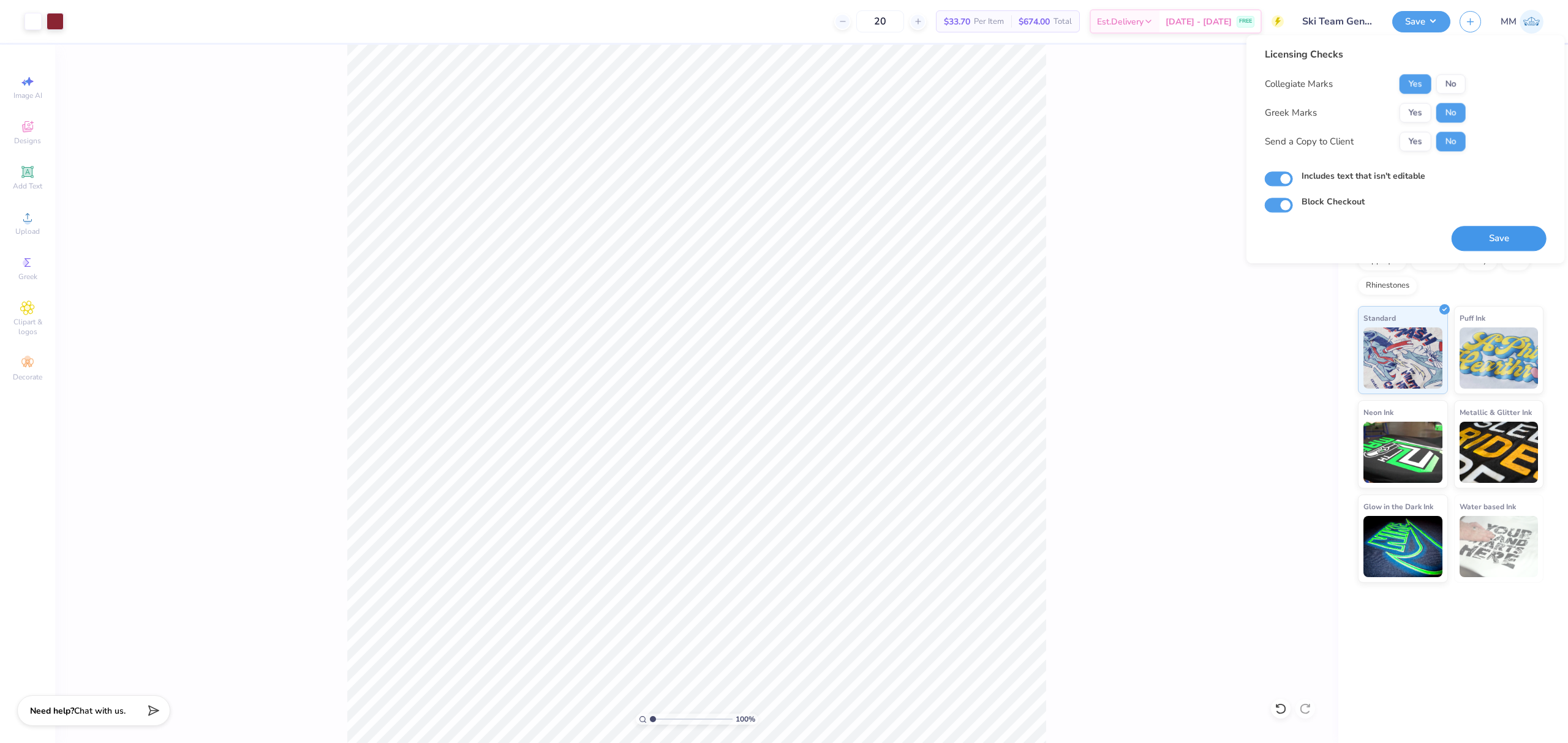
click at [1488, 243] on button "Save" at bounding box center [1499, 238] width 95 height 25
